Goal: Navigation & Orientation: Find specific page/section

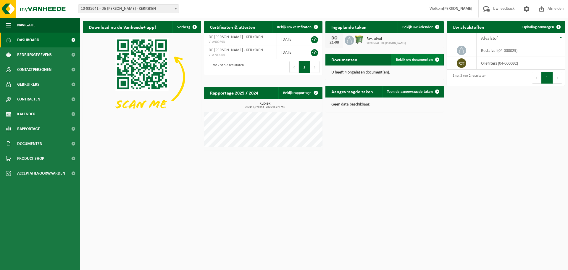
click at [425, 58] on span "Bekijk uw documenten" at bounding box center [414, 60] width 37 height 4
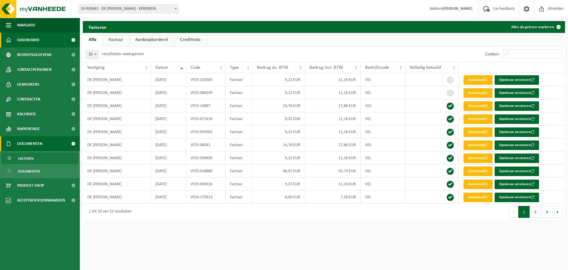
click at [45, 38] on link "Dashboard" at bounding box center [40, 40] width 80 height 15
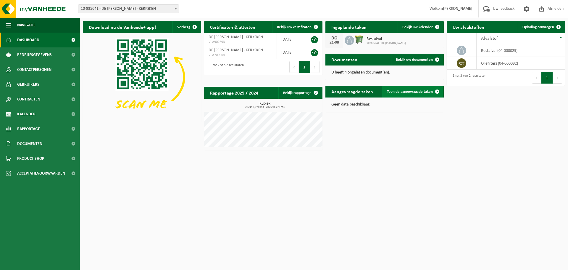
click at [416, 90] on span "Toon de aangevraagde taken" at bounding box center [410, 92] width 46 height 4
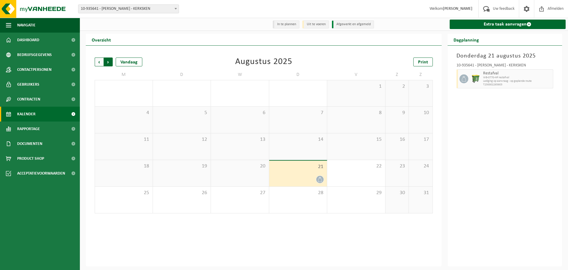
click at [98, 63] on span "Vorige" at bounding box center [99, 61] width 9 height 9
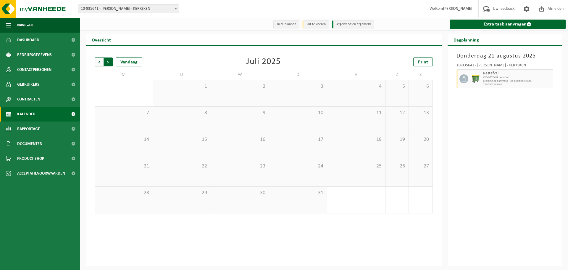
click at [99, 62] on span "Vorige" at bounding box center [99, 61] width 9 height 9
click at [99, 61] on span "Vorige" at bounding box center [99, 61] width 9 height 9
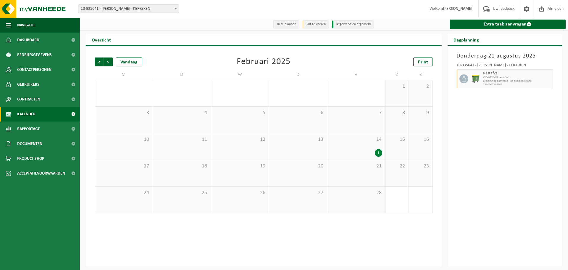
click at [99, 61] on span "Vorige" at bounding box center [99, 61] width 9 height 9
click at [108, 62] on span "Volgende" at bounding box center [108, 61] width 9 height 9
click at [376, 155] on div "1" at bounding box center [378, 153] width 7 height 8
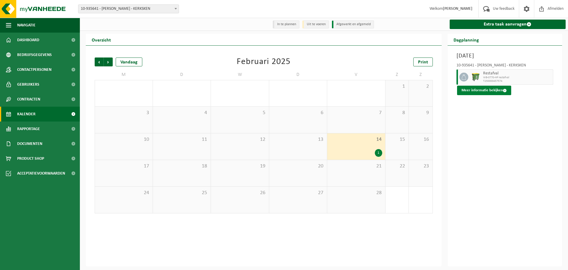
click at [494, 90] on button "Meer informatie bekijken" at bounding box center [484, 90] width 54 height 9
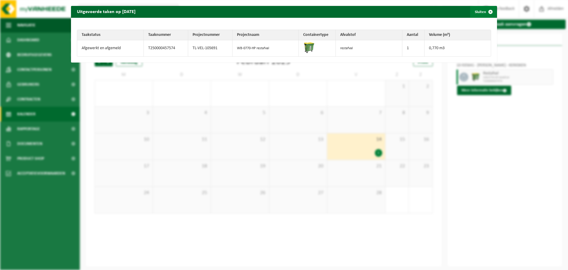
click at [487, 11] on span "button" at bounding box center [491, 12] width 12 height 12
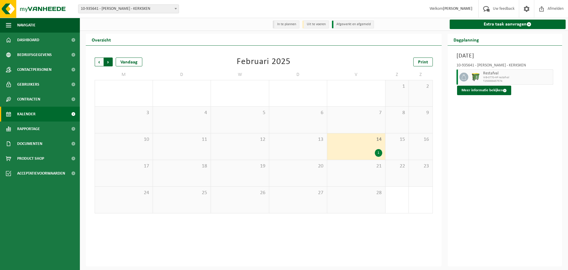
click at [100, 62] on span "Vorige" at bounding box center [99, 61] width 9 height 9
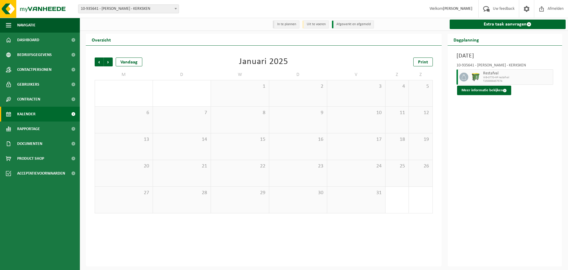
click at [100, 62] on span "Vorige" at bounding box center [99, 61] width 9 height 9
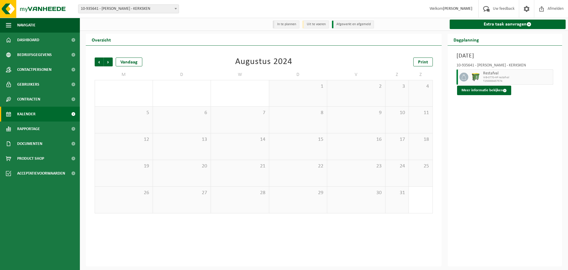
click at [100, 62] on span "Vorige" at bounding box center [99, 61] width 9 height 9
click at [101, 62] on span "Vorige" at bounding box center [99, 61] width 9 height 9
click at [112, 61] on span "Volgende" at bounding box center [108, 61] width 9 height 9
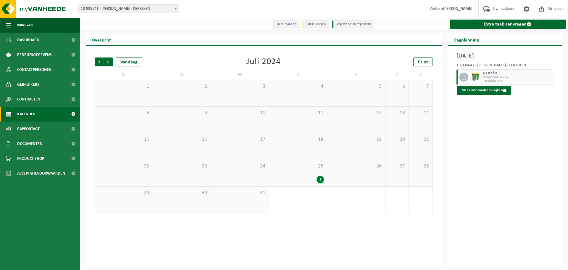
click at [112, 61] on span "Volgende" at bounding box center [108, 61] width 9 height 9
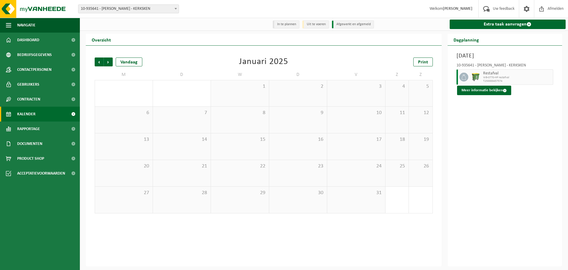
click at [112, 61] on span "Volgende" at bounding box center [108, 61] width 9 height 9
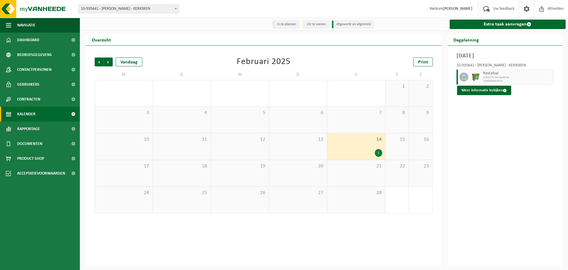
click at [112, 61] on span "Volgende" at bounding box center [108, 61] width 9 height 9
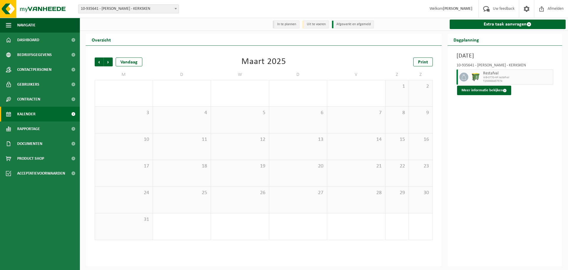
click at [112, 61] on span "Volgende" at bounding box center [108, 61] width 9 height 9
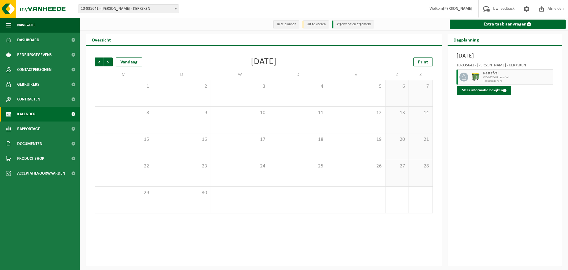
click at [112, 61] on span "Volgende" at bounding box center [108, 61] width 9 height 9
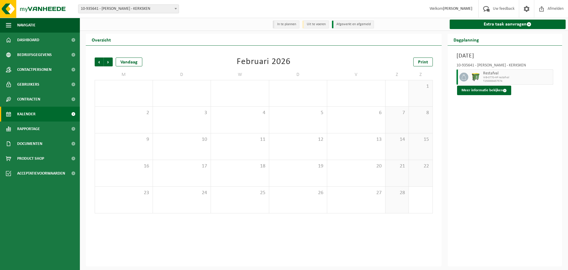
click at [112, 61] on span "Volgende" at bounding box center [108, 61] width 9 height 9
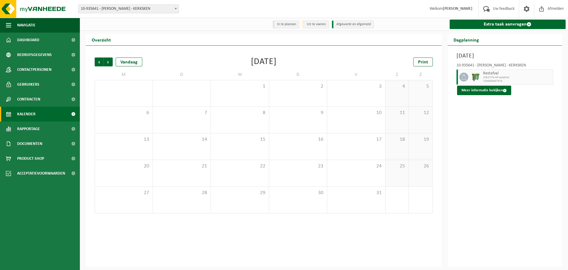
click at [112, 61] on span "Volgende" at bounding box center [108, 61] width 9 height 9
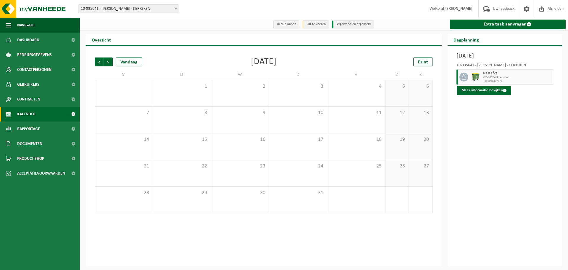
click at [112, 61] on span "Volgende" at bounding box center [108, 61] width 9 height 9
click at [99, 61] on span "Vorige" at bounding box center [99, 61] width 9 height 9
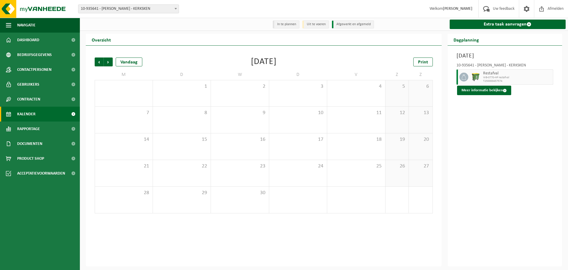
click at [99, 61] on span "Vorige" at bounding box center [99, 61] width 9 height 9
click at [100, 61] on span "Vorige" at bounding box center [99, 61] width 9 height 9
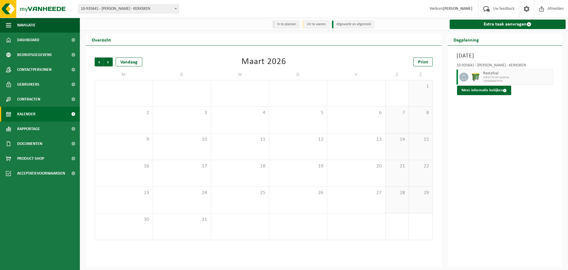
click at [100, 61] on span "Vorige" at bounding box center [99, 61] width 9 height 9
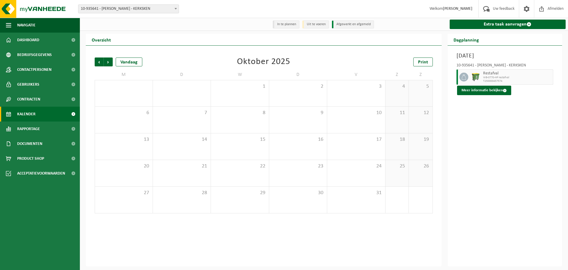
click at [100, 61] on span "Vorige" at bounding box center [99, 61] width 9 height 9
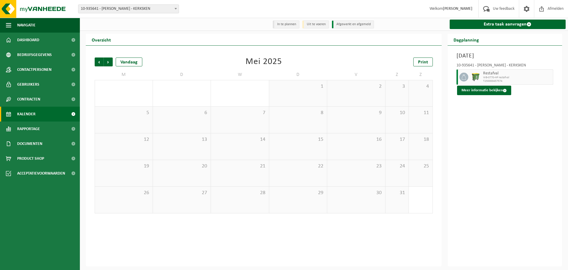
click at [100, 61] on span "Vorige" at bounding box center [99, 61] width 9 height 9
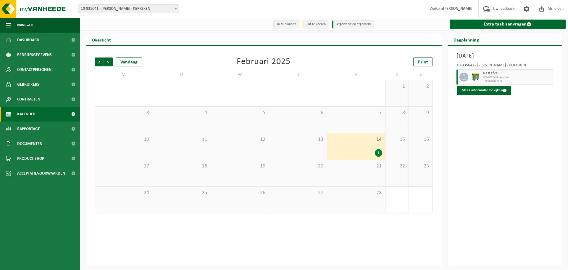
click at [100, 61] on span "Vorige" at bounding box center [99, 61] width 9 height 9
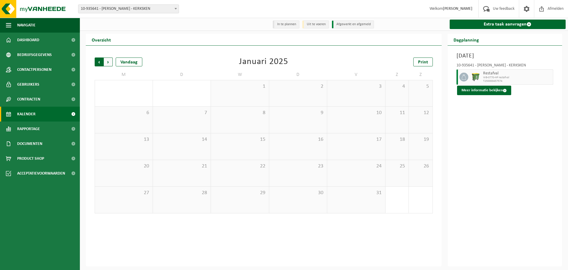
click at [109, 61] on span "Volgende" at bounding box center [108, 61] width 9 height 9
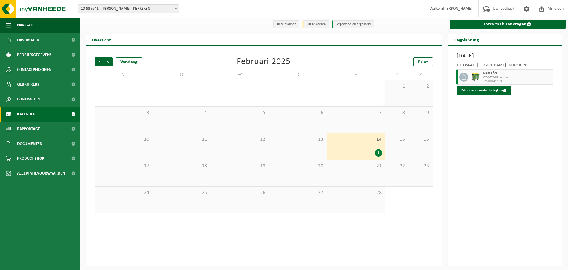
click at [109, 61] on span "Volgende" at bounding box center [108, 61] width 9 height 9
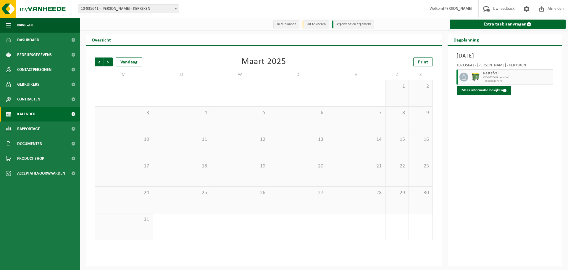
click at [109, 61] on span "Volgende" at bounding box center [108, 61] width 9 height 9
click at [110, 61] on span "Volgende" at bounding box center [108, 61] width 9 height 9
click at [110, 62] on span "Volgende" at bounding box center [108, 61] width 9 height 9
click at [136, 170] on div "18" at bounding box center [124, 173] width 58 height 26
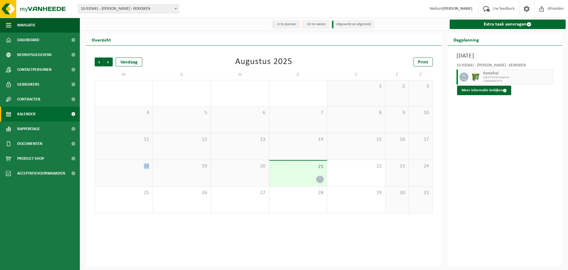
click at [137, 170] on div "18" at bounding box center [124, 173] width 58 height 26
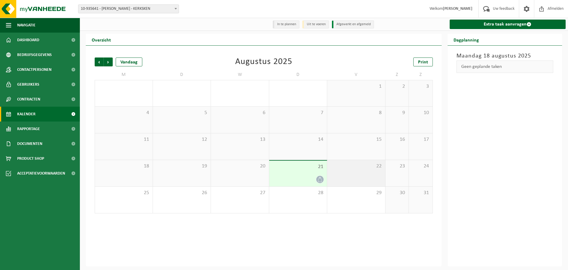
click at [362, 179] on div "22" at bounding box center [356, 173] width 58 height 26
click at [396, 173] on div "23" at bounding box center [397, 173] width 23 height 26
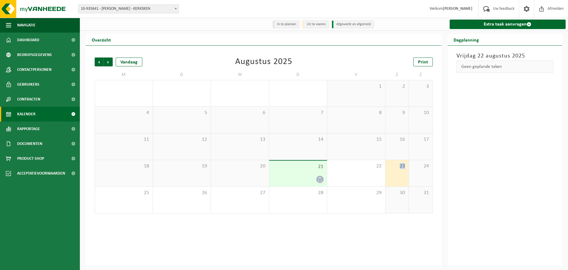
click at [396, 173] on div "23" at bounding box center [397, 173] width 23 height 26
click at [422, 170] on div "24" at bounding box center [420, 173] width 23 height 26
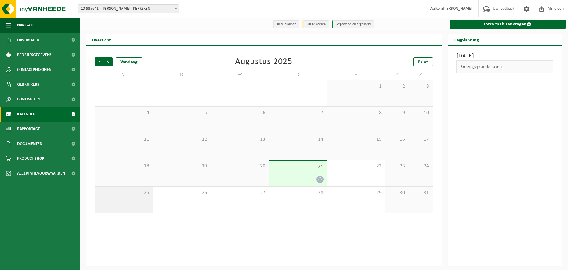
click at [144, 197] on div "25" at bounding box center [124, 200] width 58 height 26
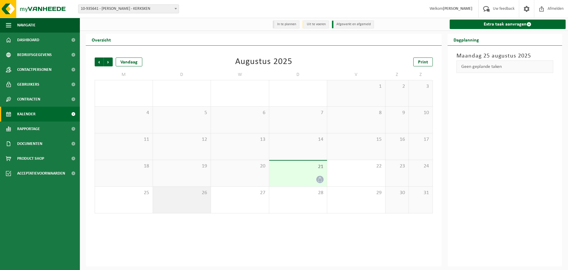
click at [166, 197] on div "26" at bounding box center [182, 200] width 58 height 26
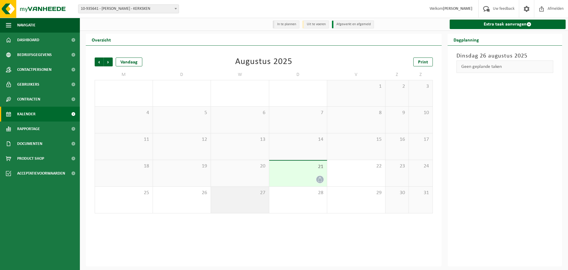
click at [229, 197] on div "27" at bounding box center [240, 200] width 58 height 26
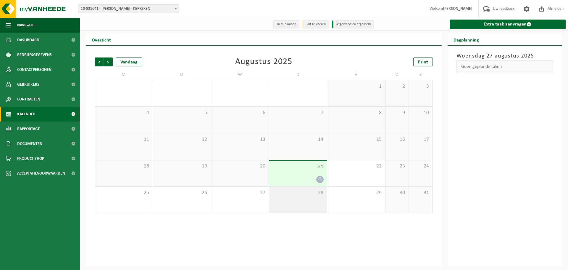
click at [296, 197] on div "28" at bounding box center [298, 200] width 58 height 26
drag, startPoint x: 296, startPoint y: 197, endPoint x: 292, endPoint y: 195, distance: 4.4
click at [296, 197] on div "28" at bounding box center [298, 200] width 58 height 26
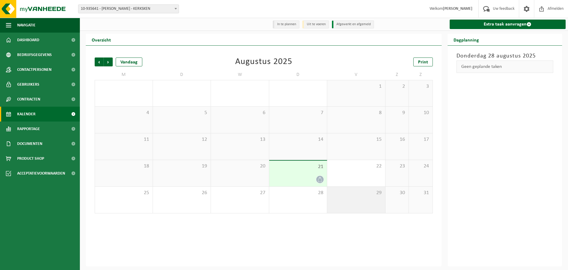
click at [354, 197] on div "29" at bounding box center [356, 200] width 58 height 26
click at [124, 174] on div "18" at bounding box center [124, 173] width 58 height 26
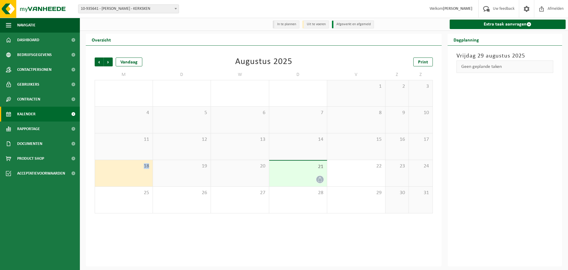
click at [123, 174] on div "18" at bounding box center [124, 173] width 58 height 26
click at [174, 174] on div "19" at bounding box center [182, 173] width 58 height 26
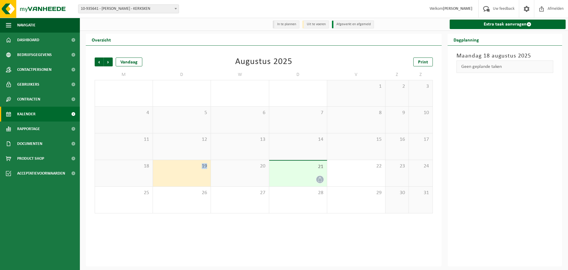
click at [174, 174] on div "19" at bounding box center [182, 173] width 58 height 26
click at [241, 171] on div "20" at bounding box center [240, 173] width 58 height 26
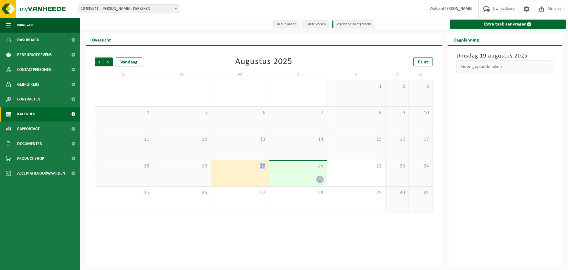
click at [241, 171] on div "20" at bounding box center [240, 173] width 58 height 26
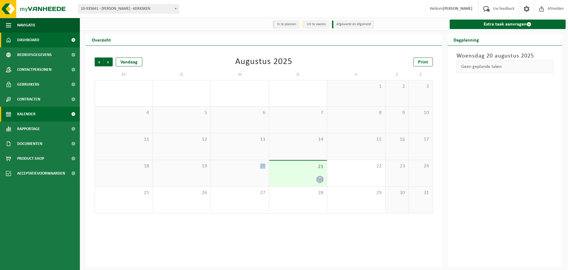
click at [30, 39] on span "Dashboard" at bounding box center [28, 40] width 22 height 15
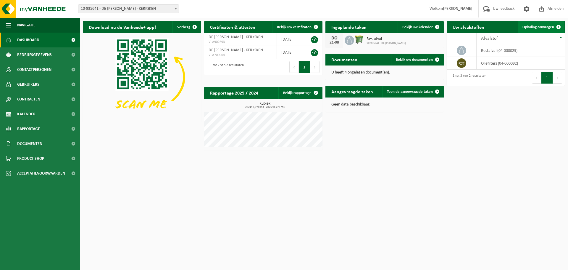
click at [546, 26] on span "Ophaling aanvragen" at bounding box center [539, 27] width 32 height 4
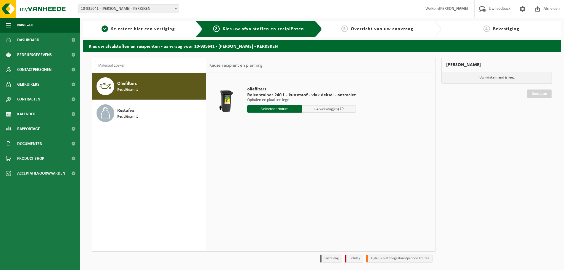
click at [126, 88] on span "Recipiënten: 1" at bounding box center [127, 90] width 21 height 6
click at [46, 68] on span "Contactpersonen" at bounding box center [34, 69] width 34 height 15
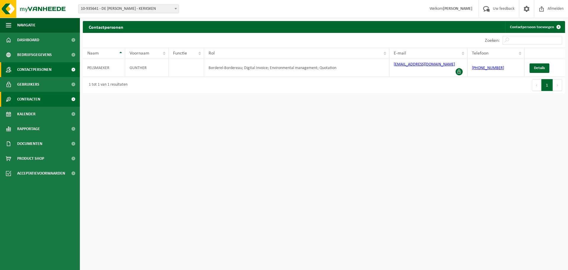
click at [29, 97] on span "Contracten" at bounding box center [28, 99] width 23 height 15
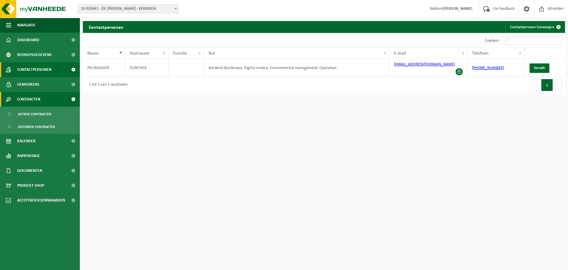
click at [30, 98] on span "Contracten" at bounding box center [28, 99] width 23 height 15
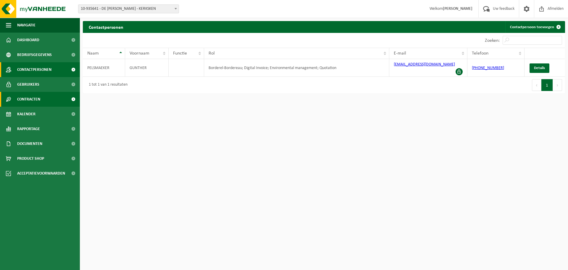
click at [30, 97] on span "Contracten" at bounding box center [28, 99] width 23 height 15
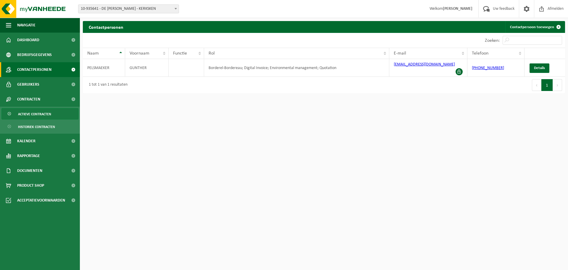
click at [46, 113] on span "Actieve contracten" at bounding box center [34, 113] width 33 height 11
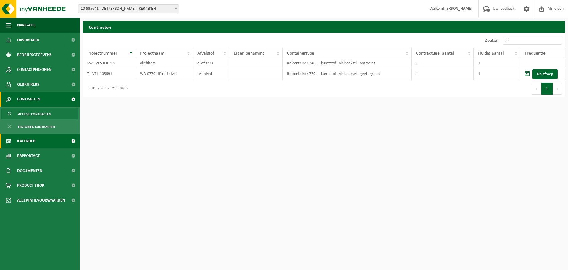
click at [46, 140] on link "Kalender" at bounding box center [40, 141] width 80 height 15
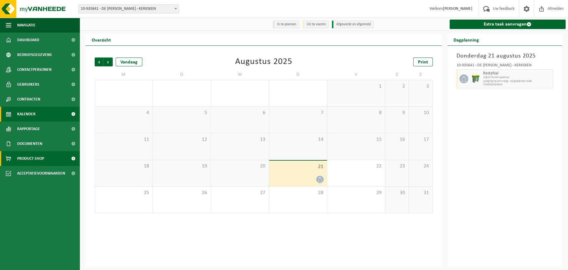
click at [39, 157] on span "Product Shop" at bounding box center [30, 158] width 27 height 15
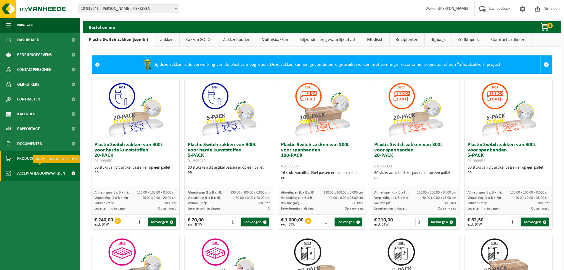
click at [42, 173] on span "Acceptatievoorwaarden" at bounding box center [41, 173] width 48 height 15
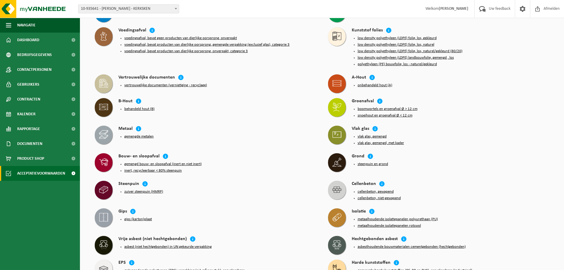
scroll to position [69, 0]
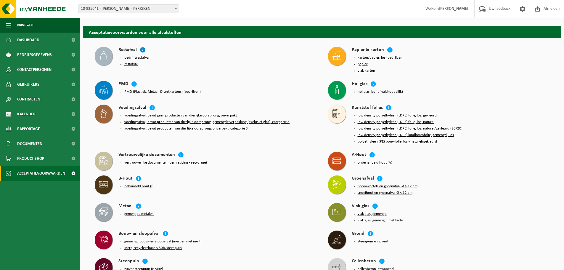
click at [141, 49] on icon at bounding box center [143, 50] width 6 height 6
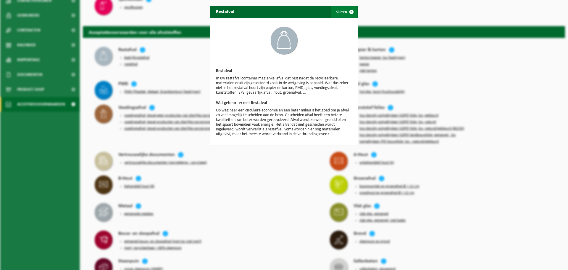
drag, startPoint x: 349, startPoint y: 12, endPoint x: 332, endPoint y: 24, distance: 20.7
click at [348, 12] on span "button" at bounding box center [352, 12] width 12 height 12
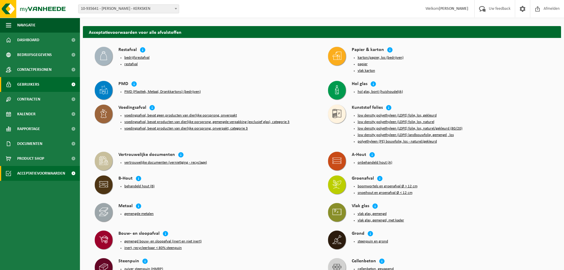
click at [38, 83] on span "Gebruikers" at bounding box center [28, 84] width 22 height 15
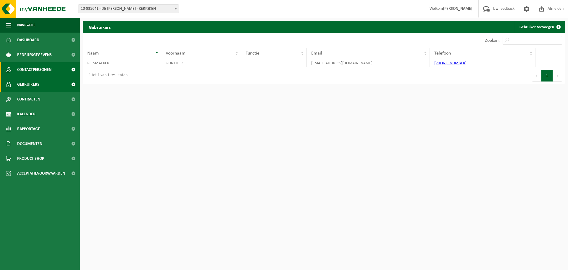
click at [43, 68] on span "Contactpersonen" at bounding box center [34, 69] width 34 height 15
